Goal: Task Accomplishment & Management: Use online tool/utility

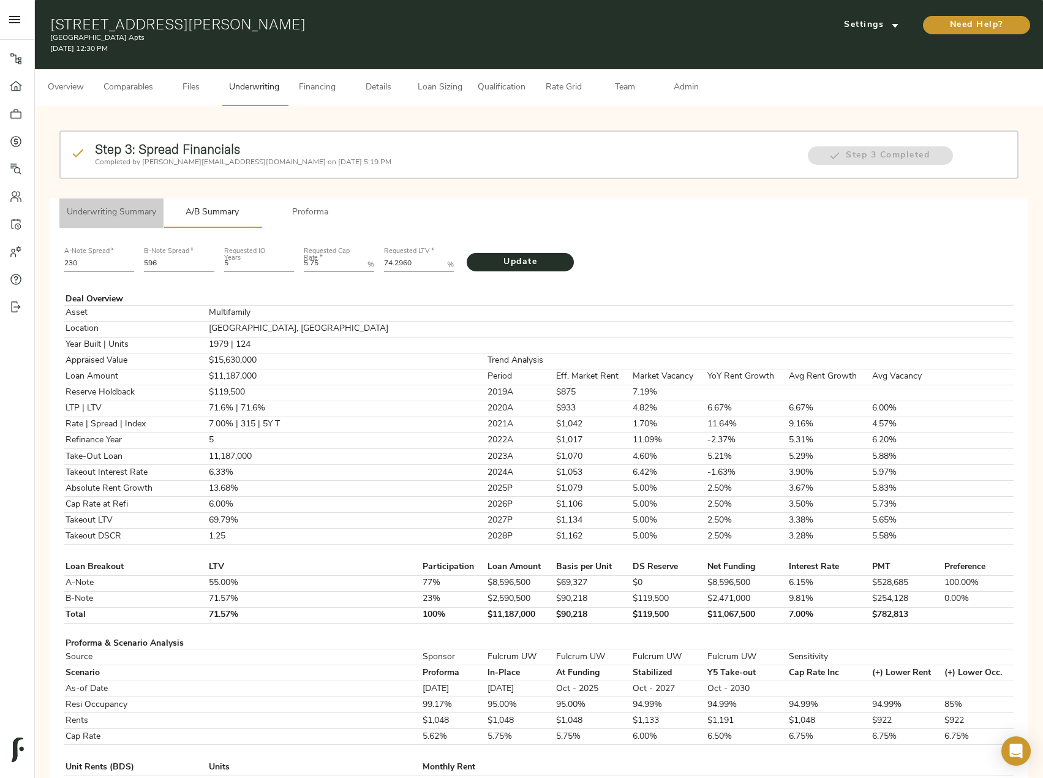
click at [109, 217] on span "Underwriting Summary" at bounding box center [111, 212] width 89 height 15
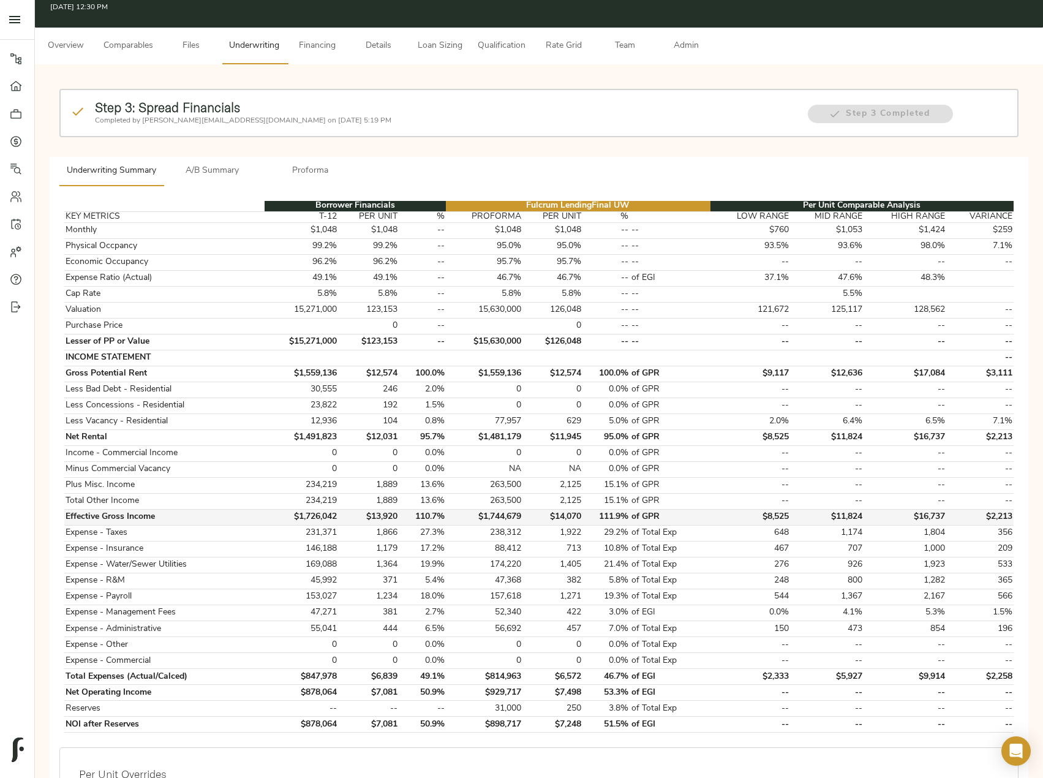
scroll to position [61, 0]
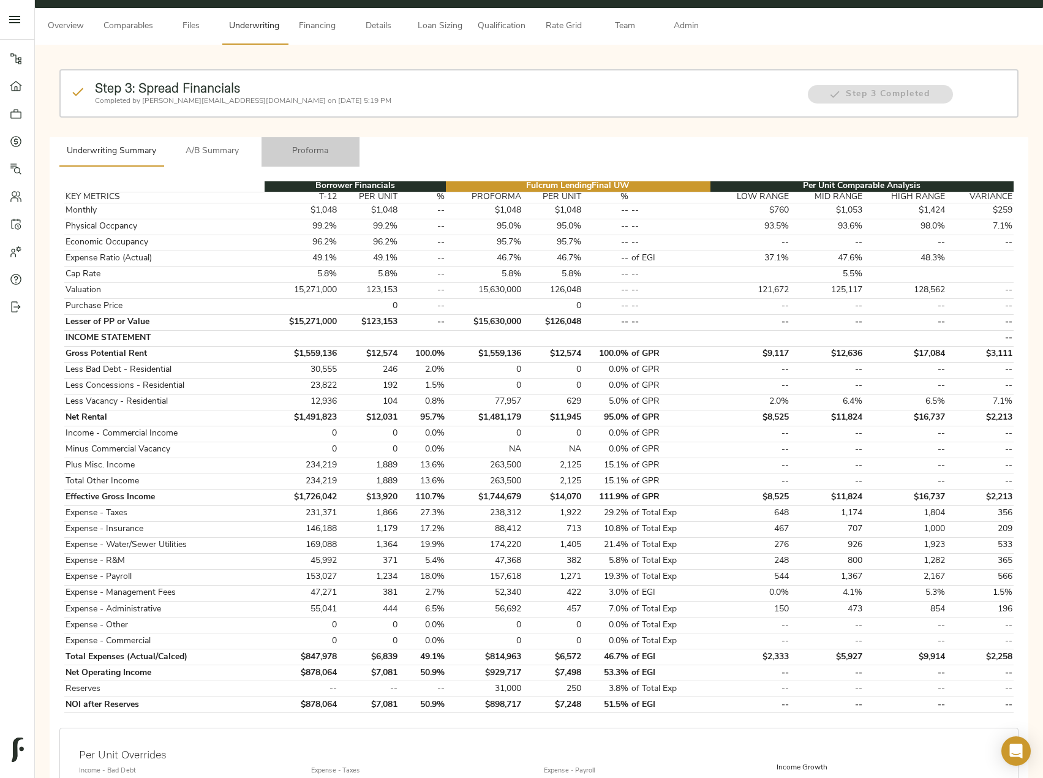
click at [323, 144] on span "Proforma" at bounding box center [310, 151] width 83 height 15
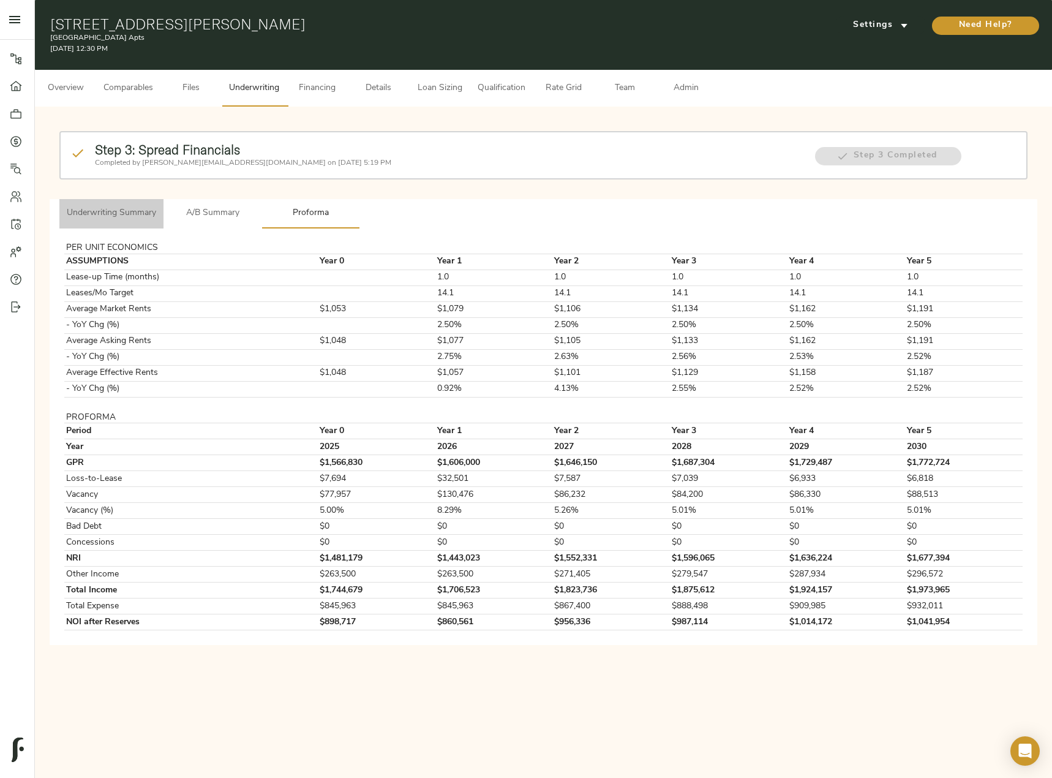
click at [146, 221] on button "Underwriting Summary" at bounding box center [111, 213] width 104 height 29
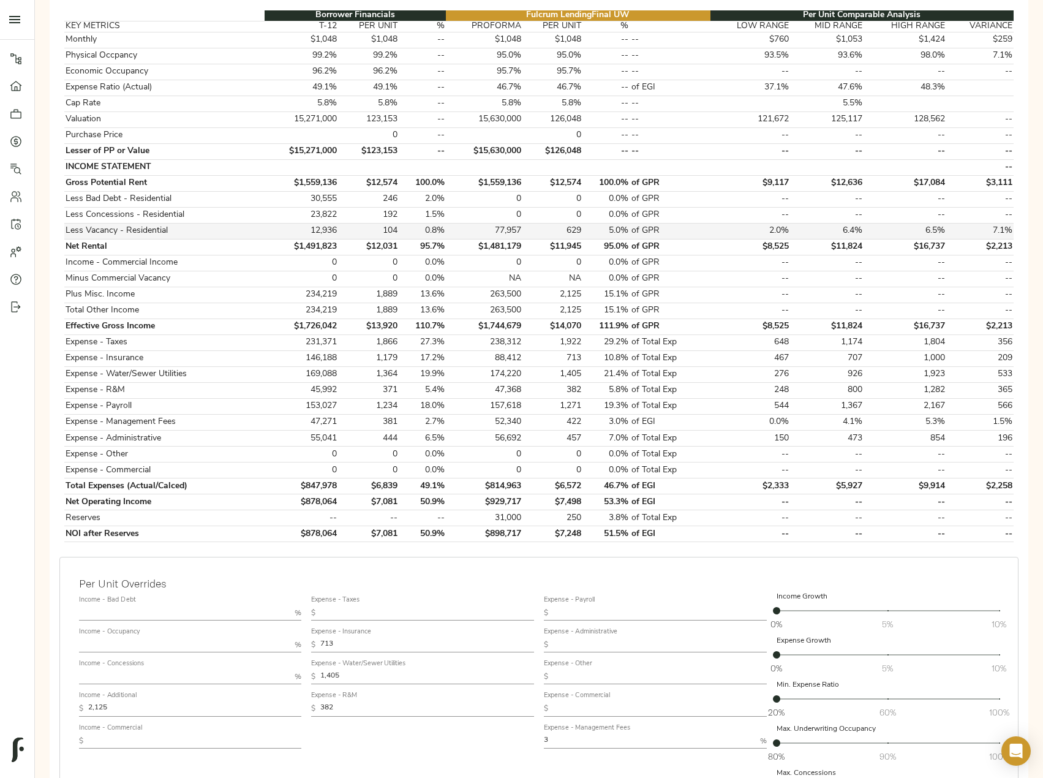
scroll to position [306, 0]
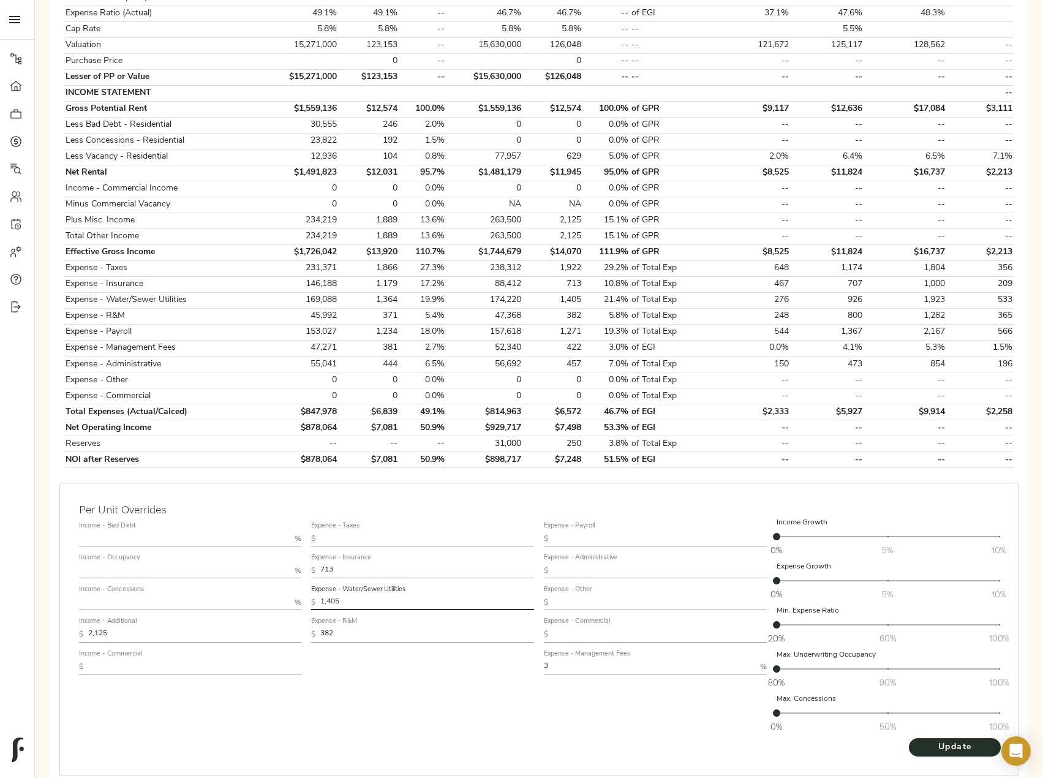
drag, startPoint x: 360, startPoint y: 602, endPoint x: 301, endPoint y: 599, distance: 59.5
click at [301, 599] on div "Income - Bad Debt % Income - Occupancy % Income - Concessions % Income - Additi…" at bounding box center [538, 627] width 929 height 230
paste input "394"
type input "1,394"
click at [938, 736] on div "Income Growth 0% 5% 10% 0% Expense Growth 0% 5% 10% 0% Min. Expense Ratio 20% 6…" at bounding box center [887, 627] width 233 height 230
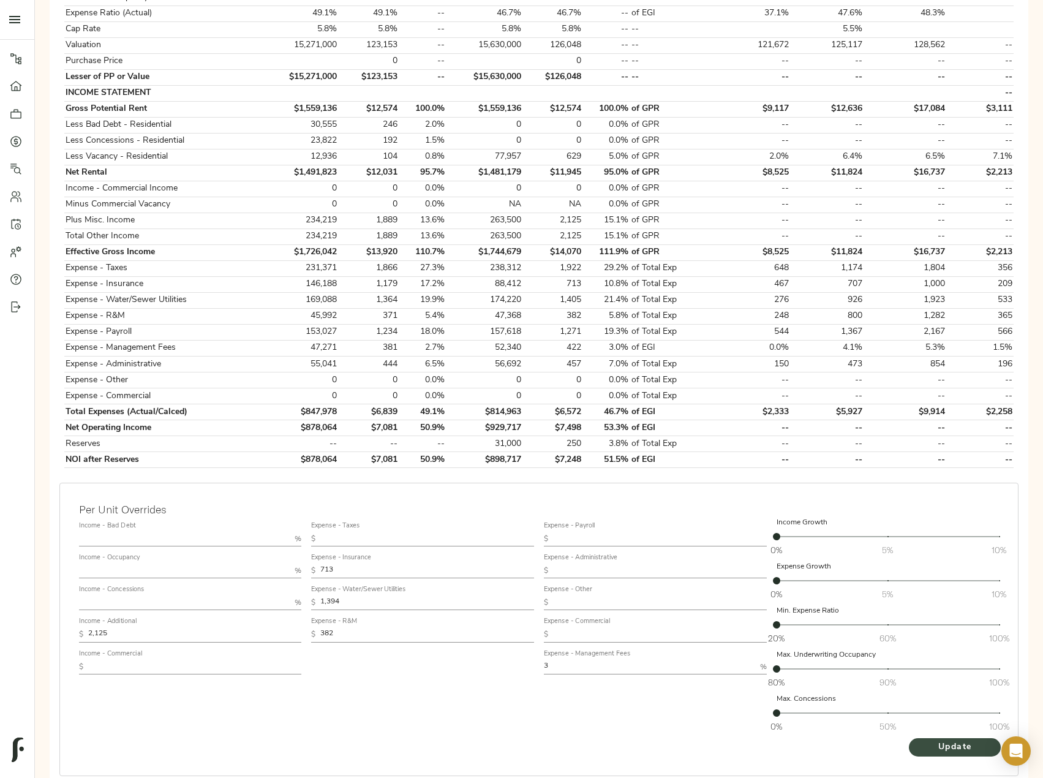
click at [936, 743] on span "Update" at bounding box center [954, 747] width 67 height 15
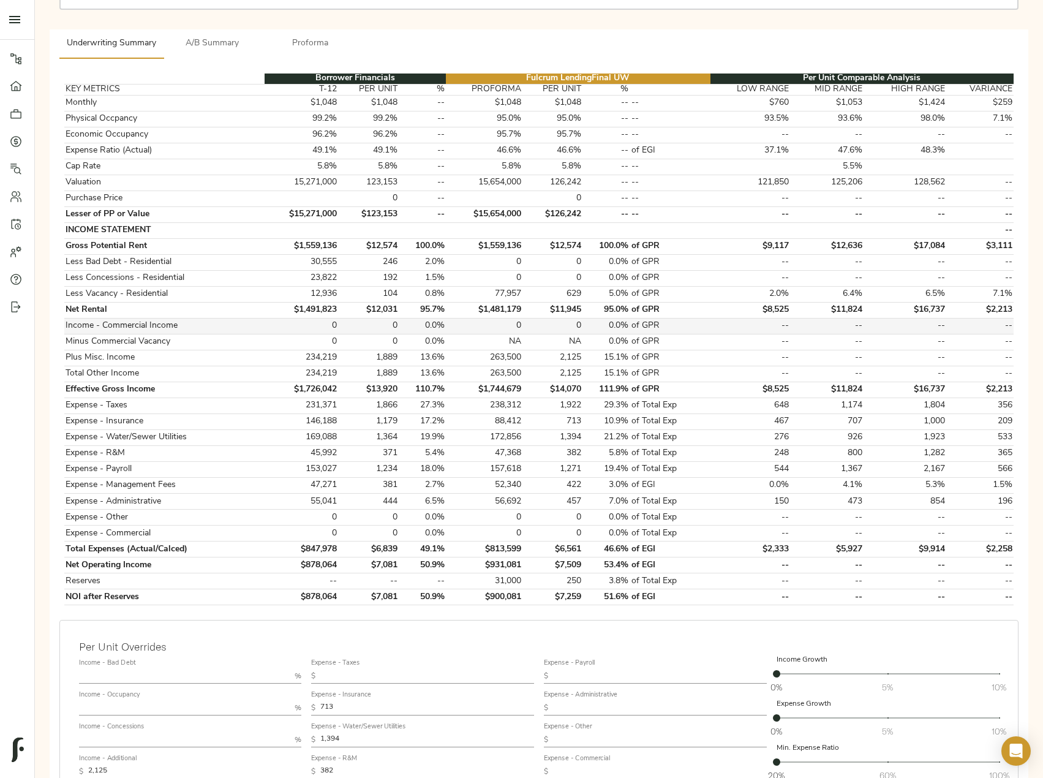
scroll to position [245, 0]
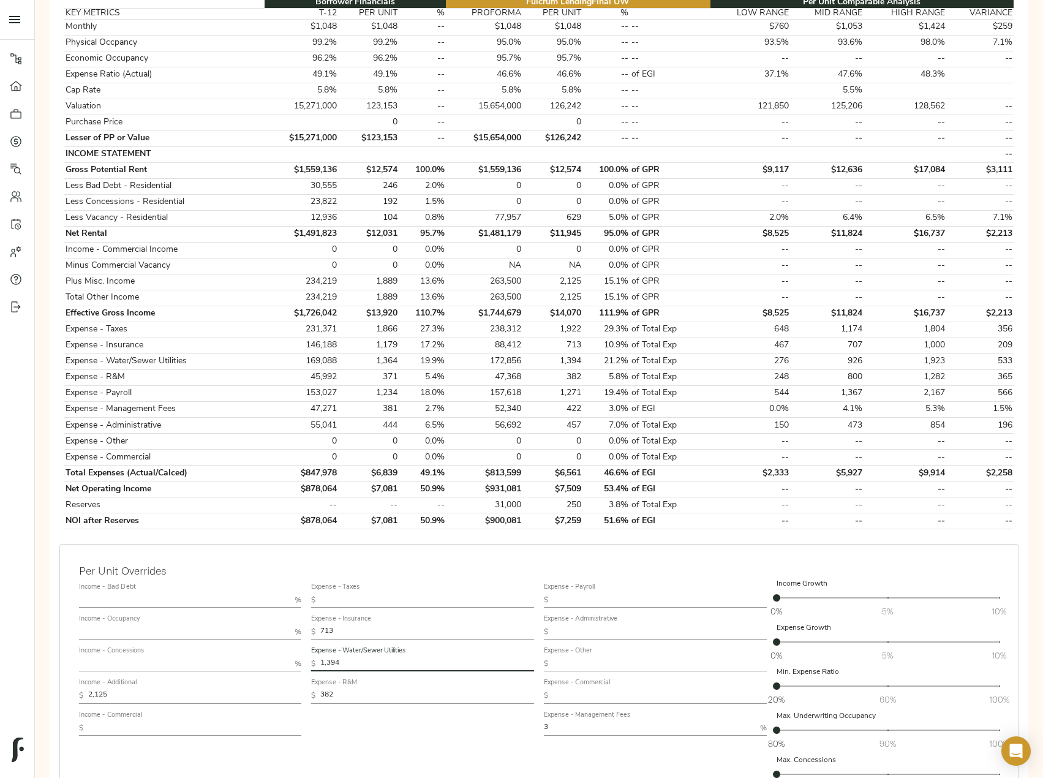
drag, startPoint x: 364, startPoint y: 664, endPoint x: 298, endPoint y: 662, distance: 66.8
click at [298, 662] on div "Income - Bad Debt % Income - Occupancy % Income - Concessions % Income - Additi…" at bounding box center [538, 688] width 929 height 230
paste input "405"
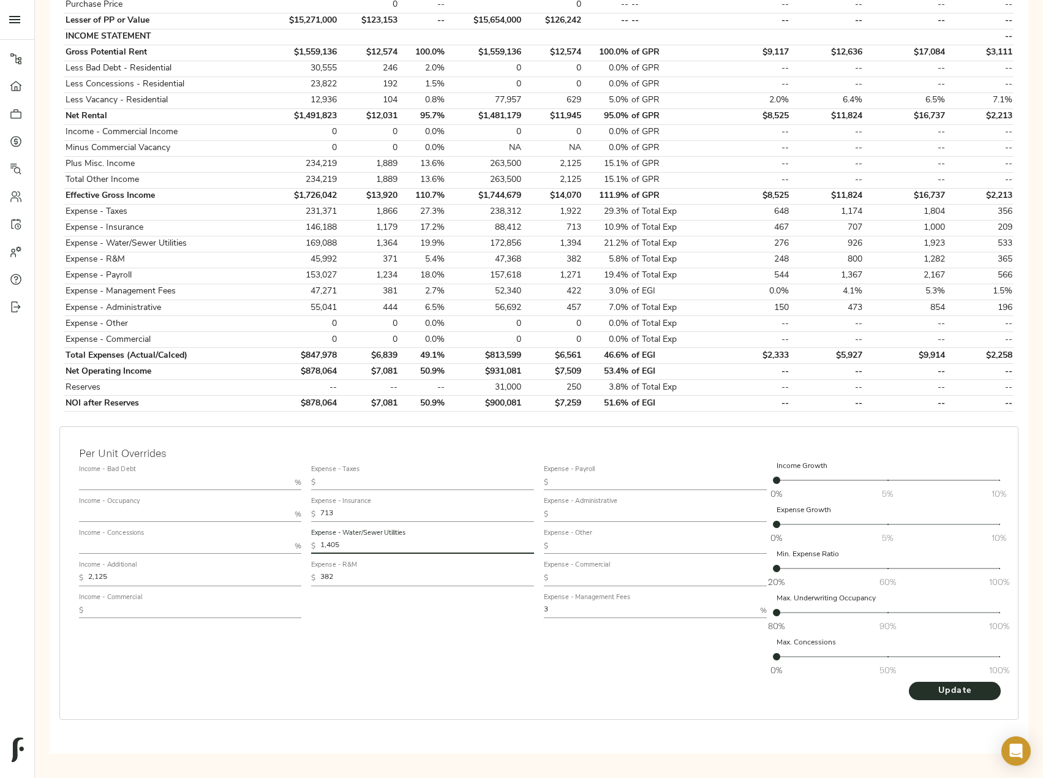
scroll to position [365, 0]
type input "1,405"
click at [972, 686] on span "Update" at bounding box center [954, 688] width 67 height 15
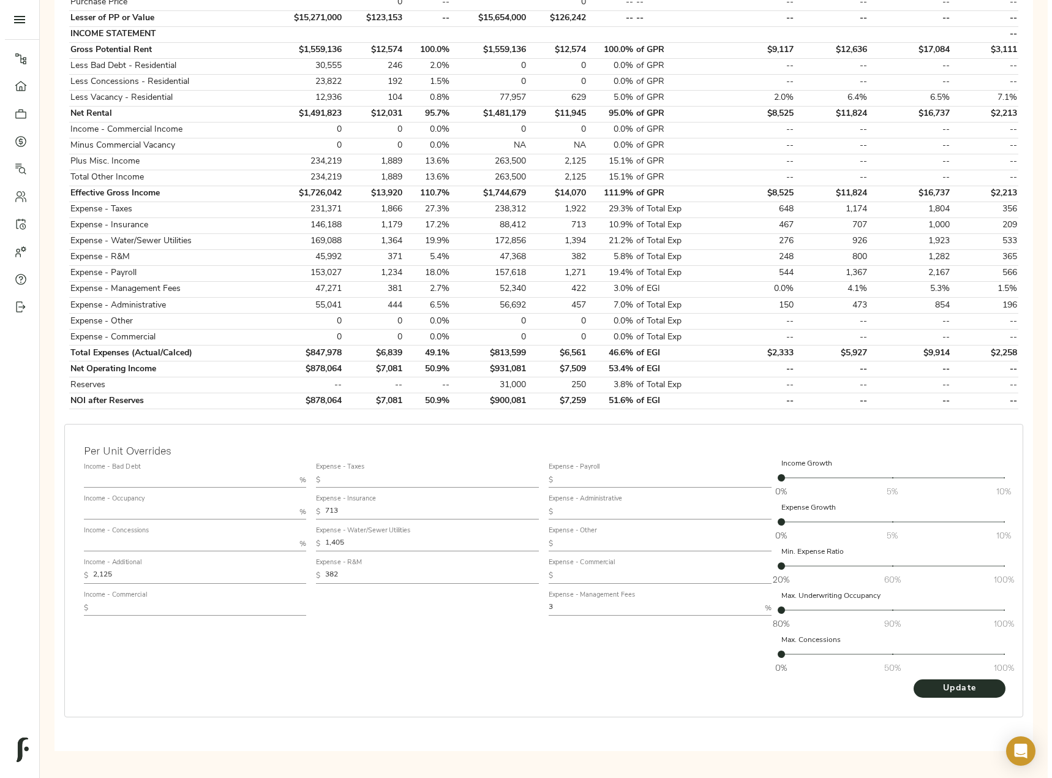
scroll to position [0, 0]
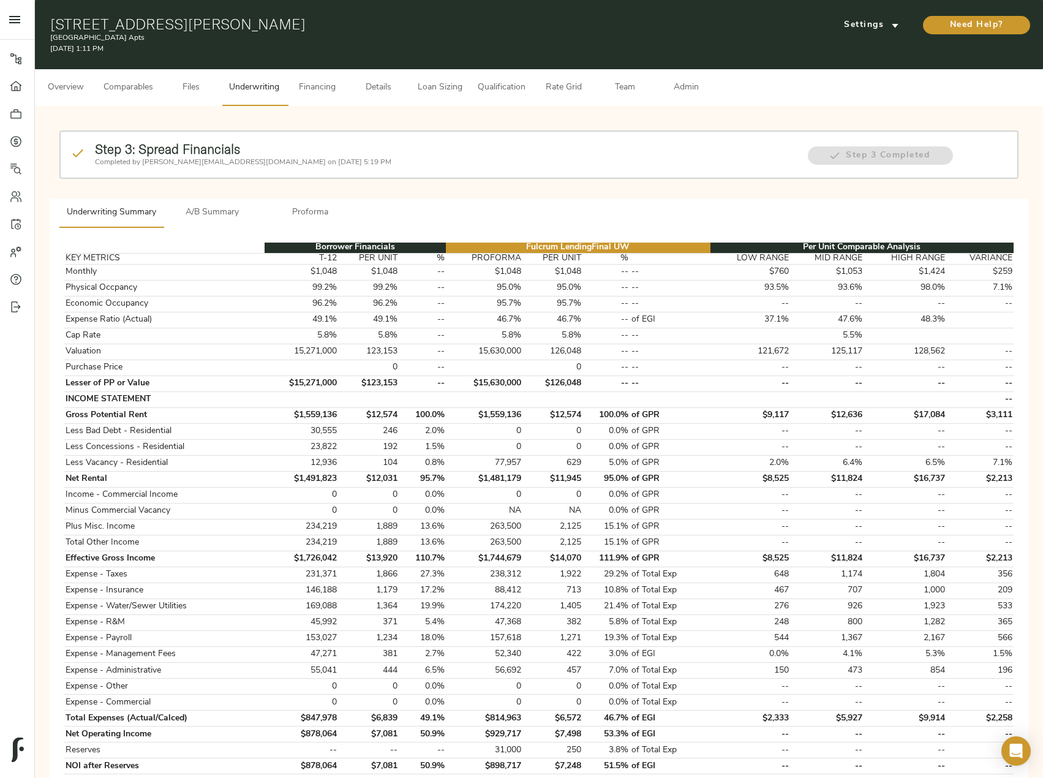
click at [205, 211] on span "A/B Summary" at bounding box center [212, 212] width 83 height 15
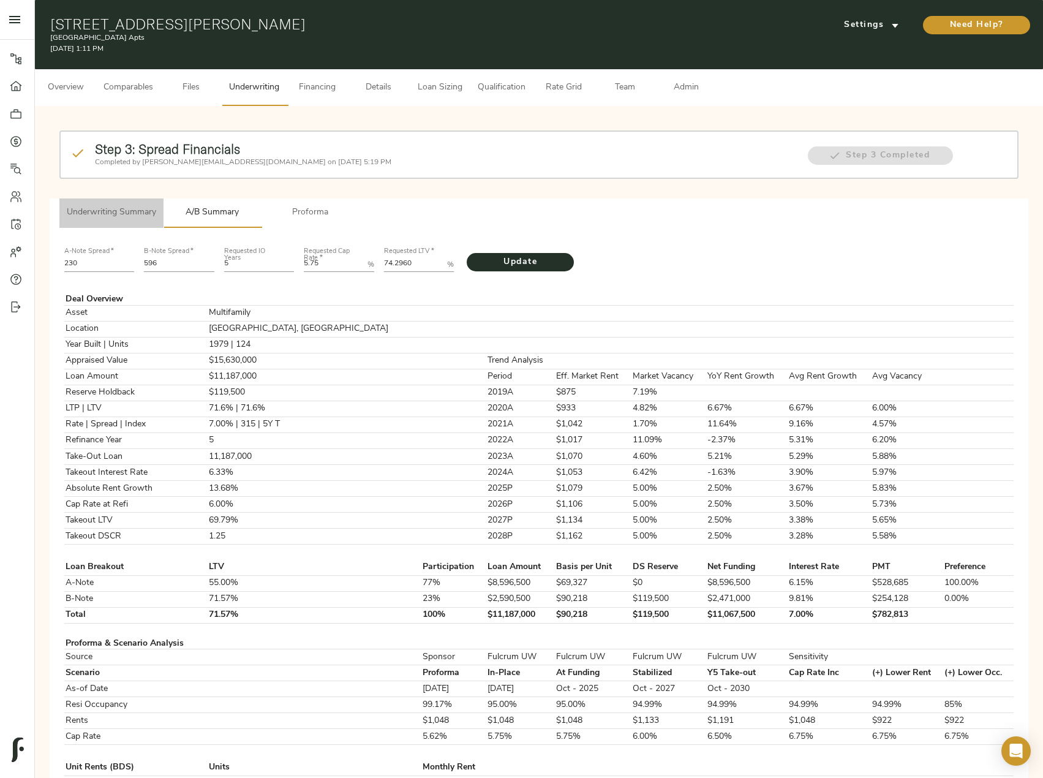
click at [140, 202] on button "Underwriting Summary" at bounding box center [111, 212] width 104 height 29
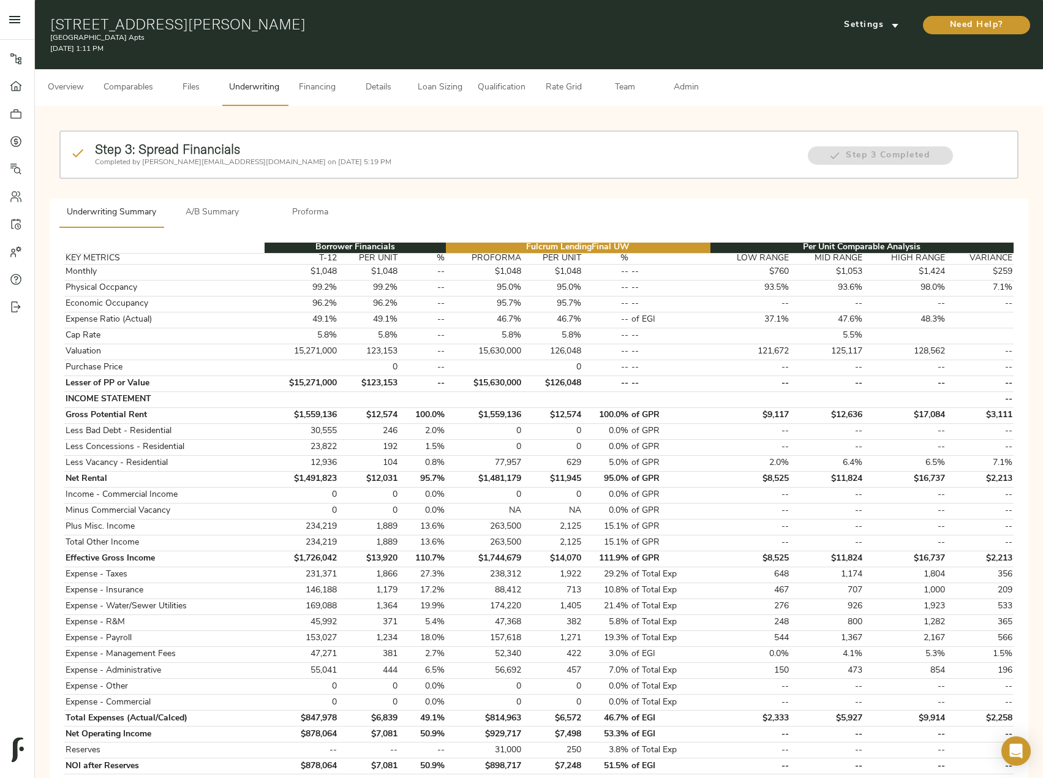
click at [340, 208] on span "Proforma" at bounding box center [310, 212] width 83 height 15
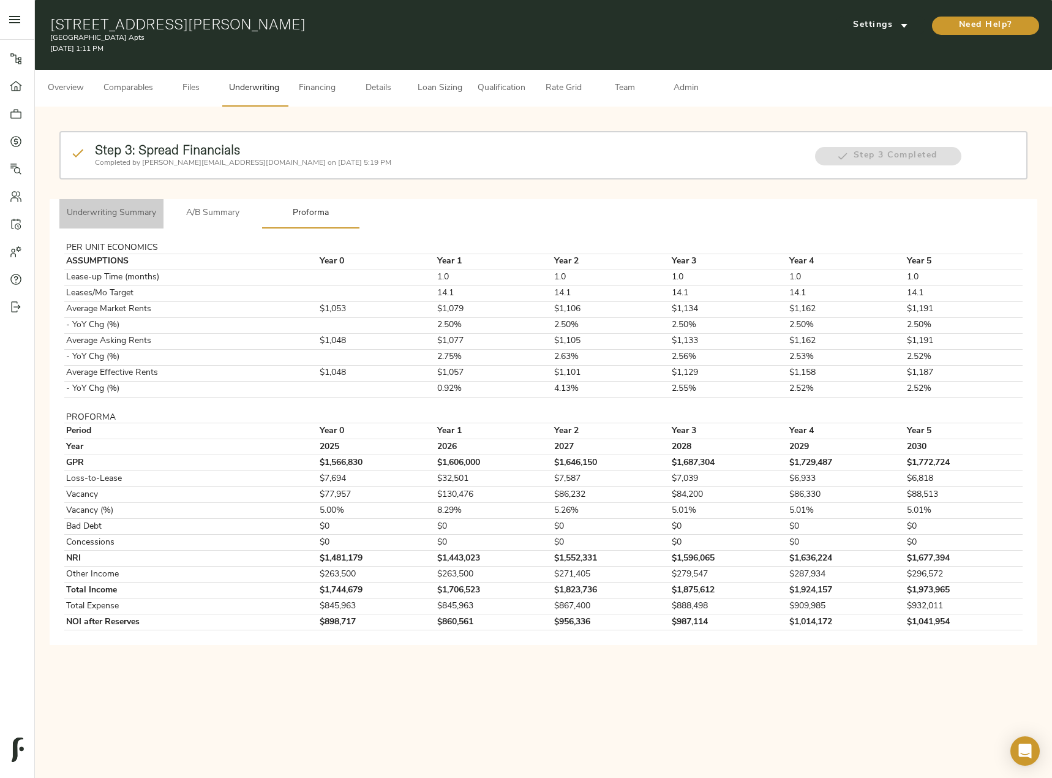
click at [144, 220] on span "Underwriting Summary" at bounding box center [111, 213] width 89 height 15
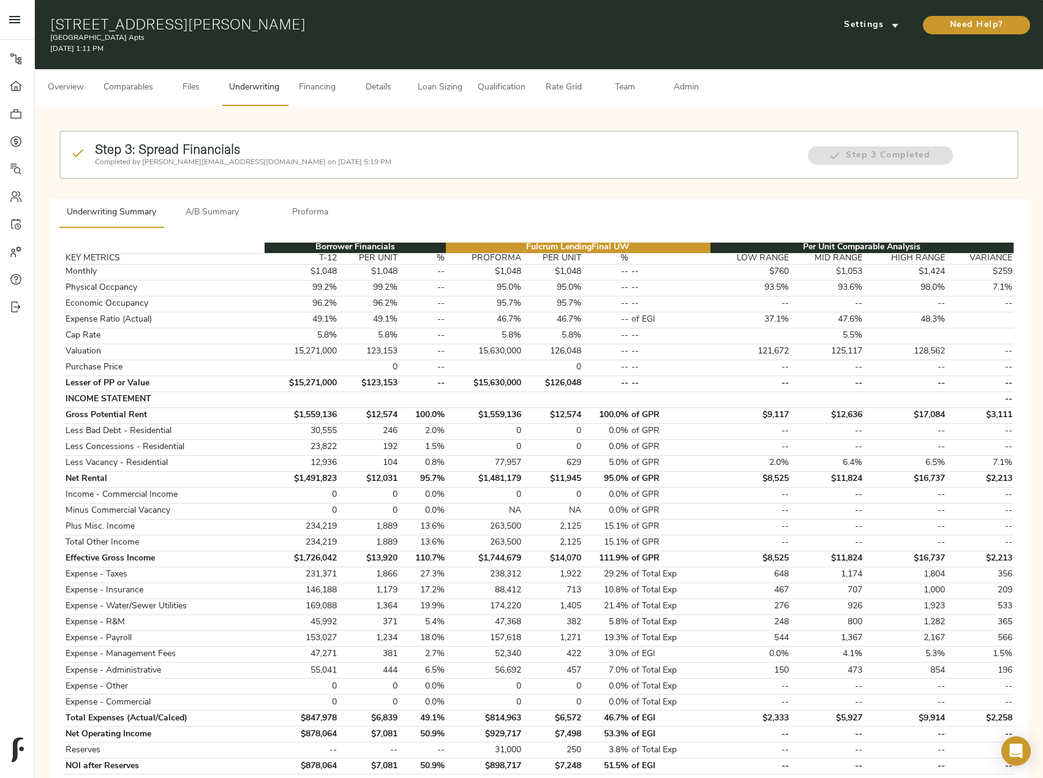
click at [227, 211] on span "A/B Summary" at bounding box center [212, 212] width 83 height 15
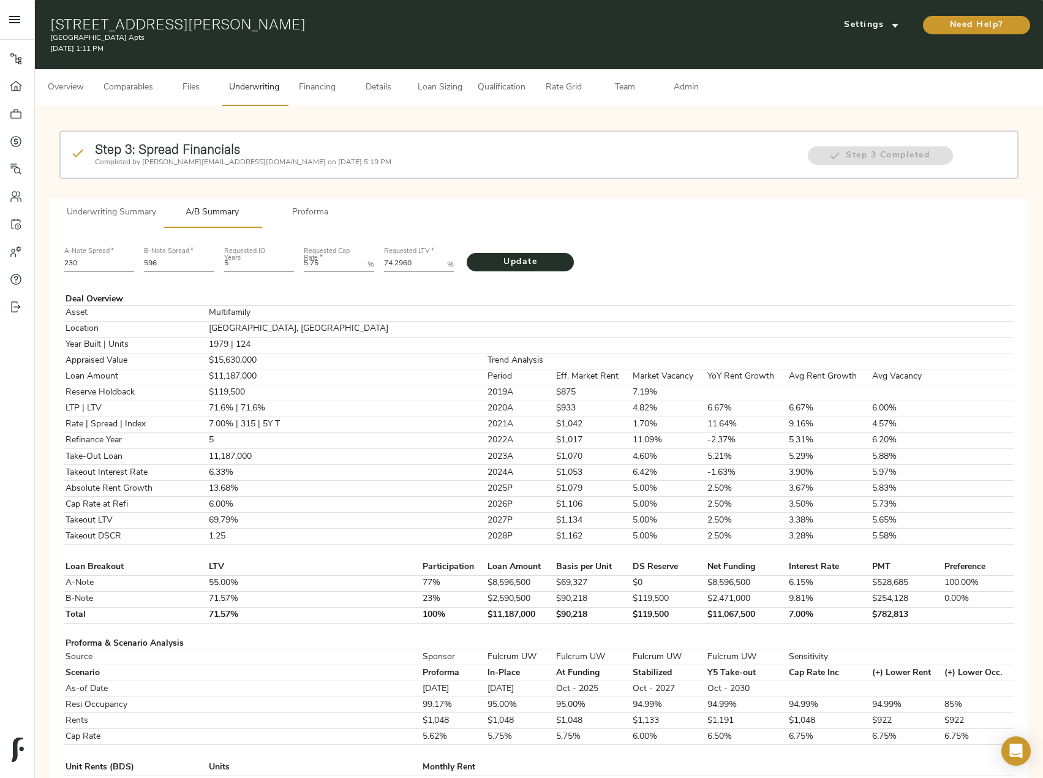
click at [306, 211] on span "Proforma" at bounding box center [310, 212] width 83 height 15
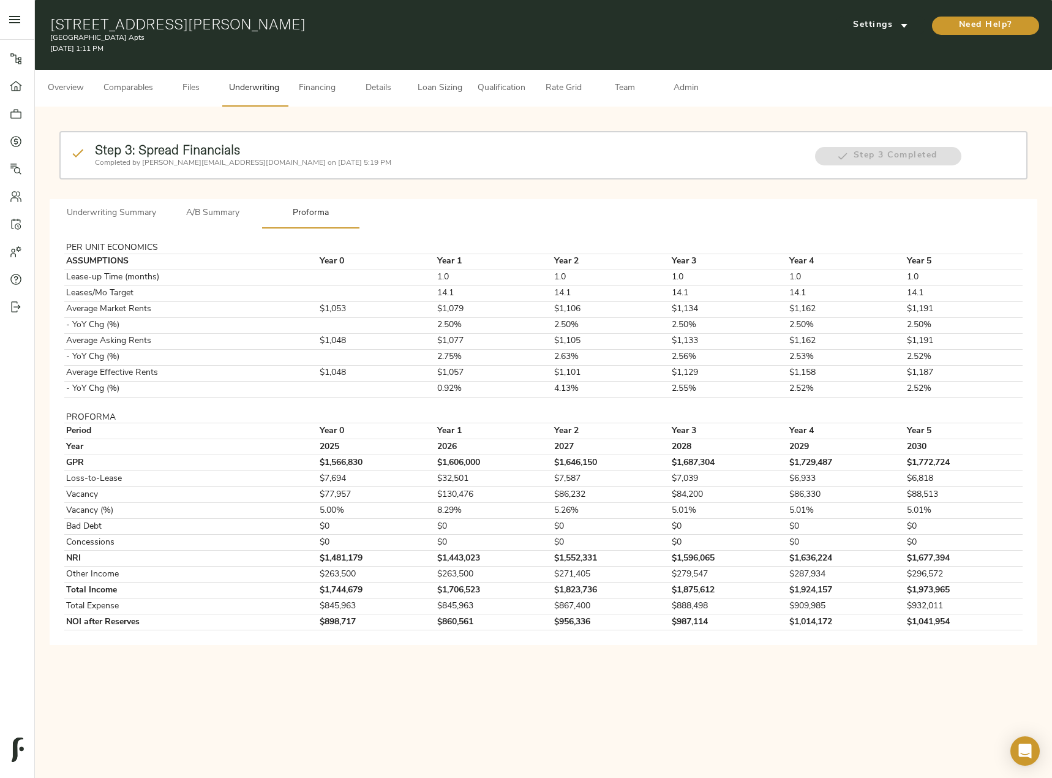
drag, startPoint x: 53, startPoint y: 27, endPoint x: 281, endPoint y: 19, distance: 228.5
click at [281, 19] on h1 "[STREET_ADDRESS][PERSON_NAME]" at bounding box center [379, 23] width 658 height 17
copy h1 "[STREET_ADDRESS][PERSON_NAME]"
